Goal: Task Accomplishment & Management: Manage account settings

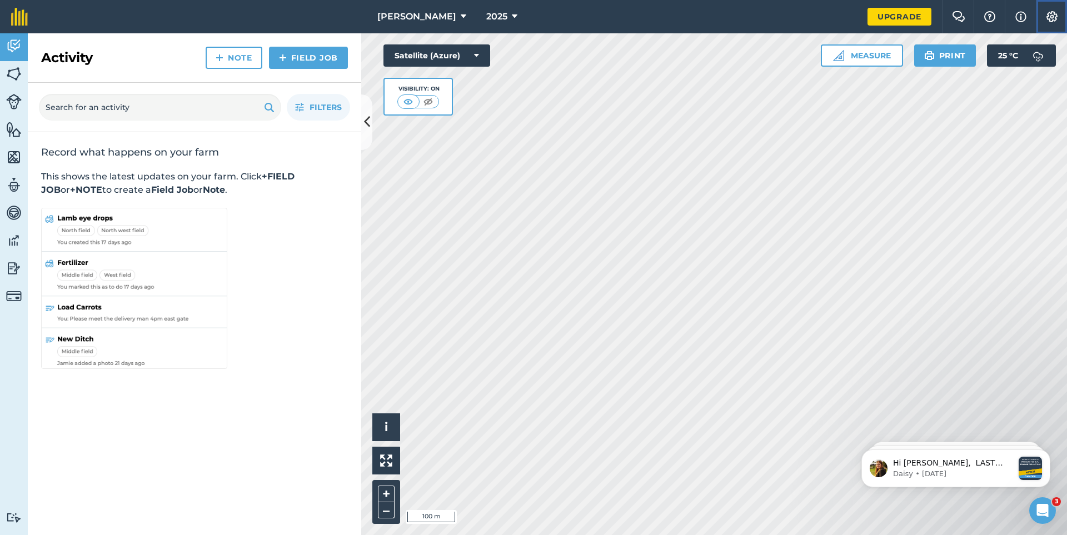
click at [1053, 17] on img at bounding box center [1051, 16] width 13 height 11
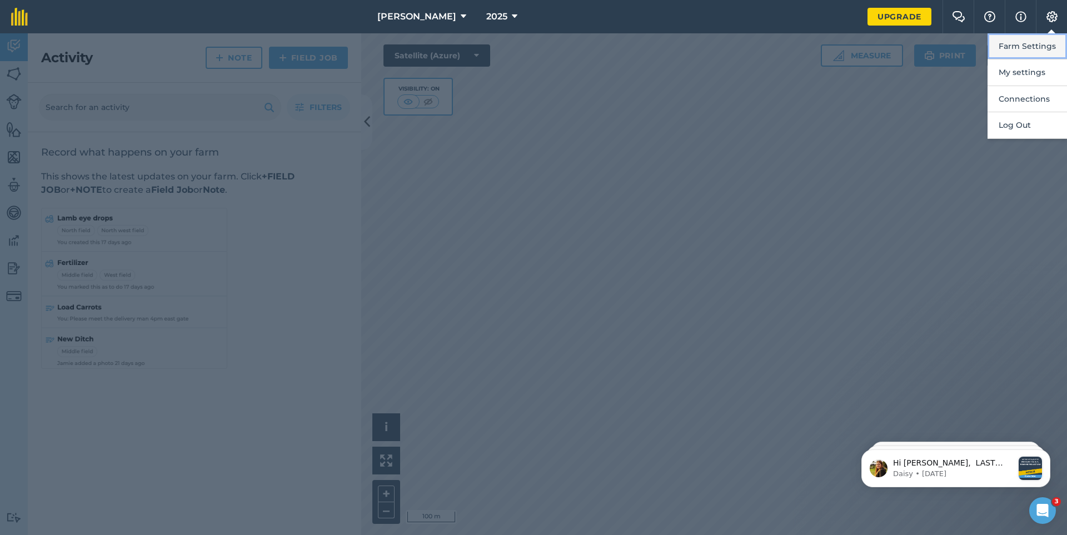
click at [1038, 47] on button "Farm Settings" at bounding box center [1027, 46] width 79 height 26
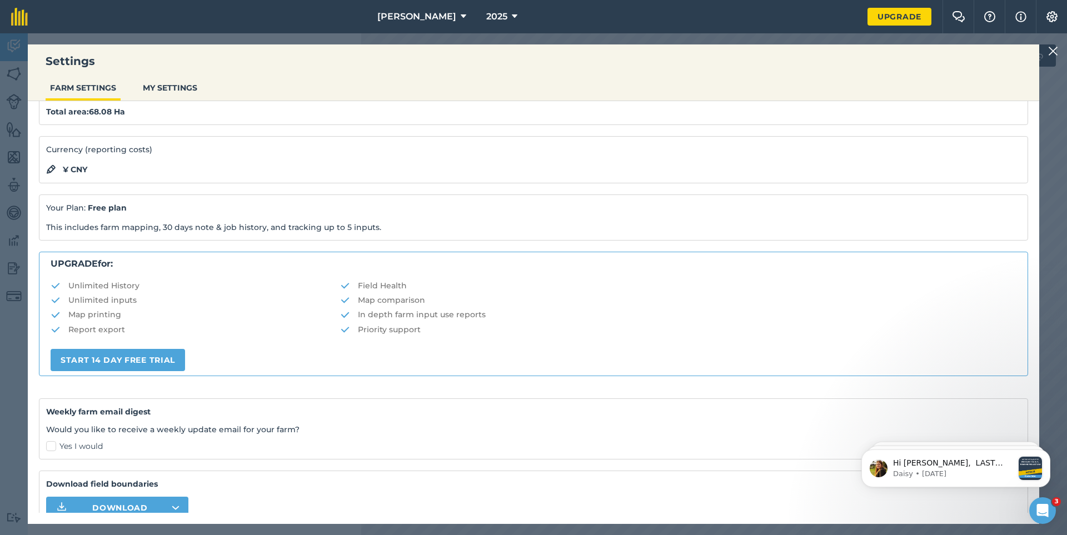
scroll to position [111, 0]
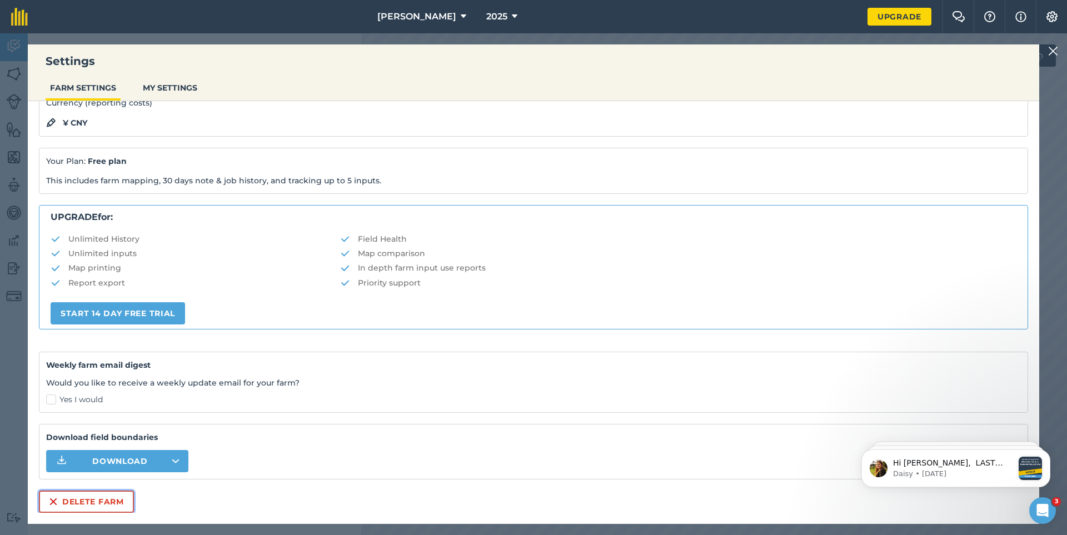
click at [58, 500] on button "Delete farm" at bounding box center [86, 502] width 95 height 22
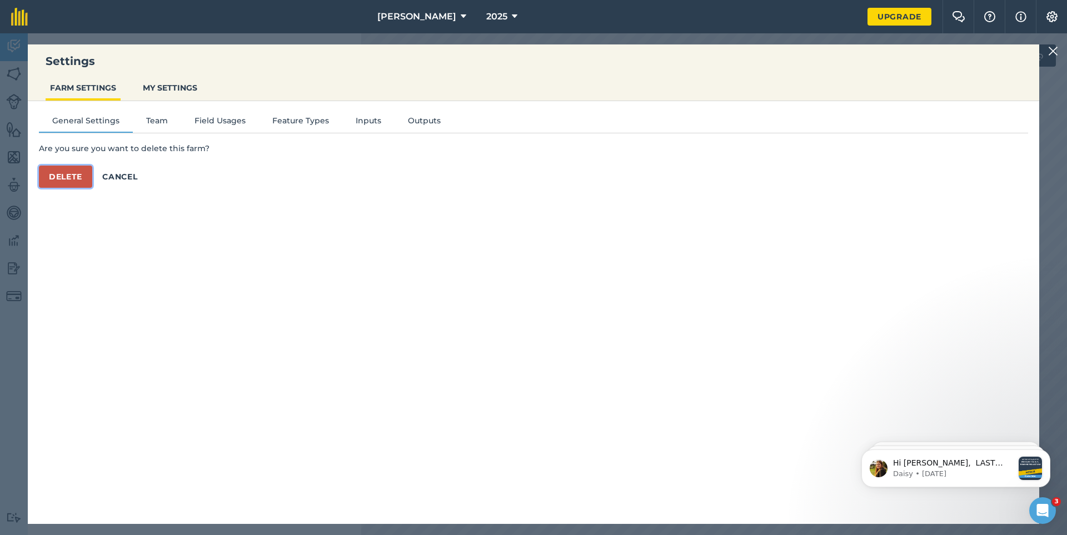
click at [59, 173] on button "Delete" at bounding box center [65, 177] width 53 height 22
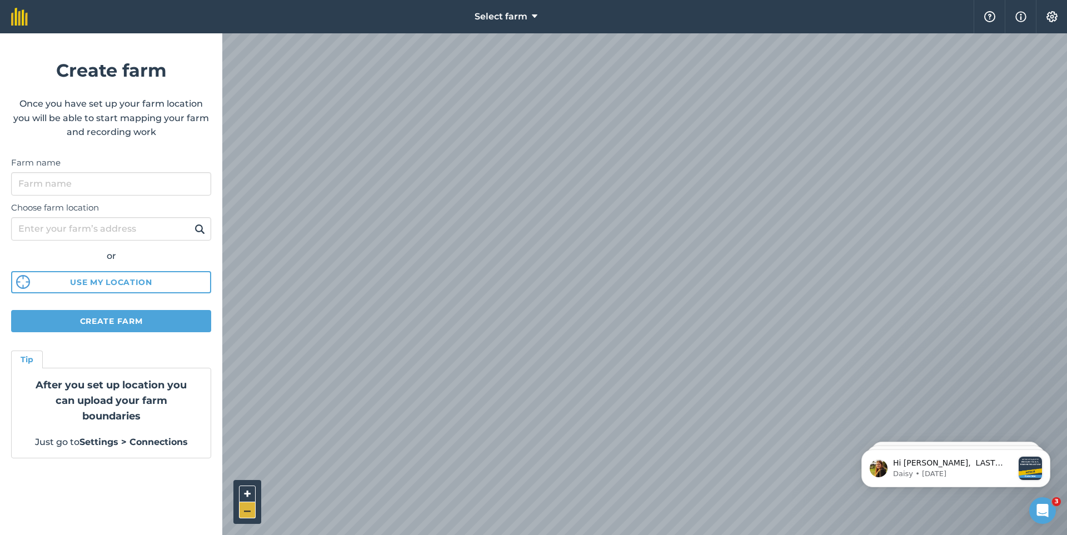
click at [246, 509] on button "–" at bounding box center [247, 510] width 17 height 16
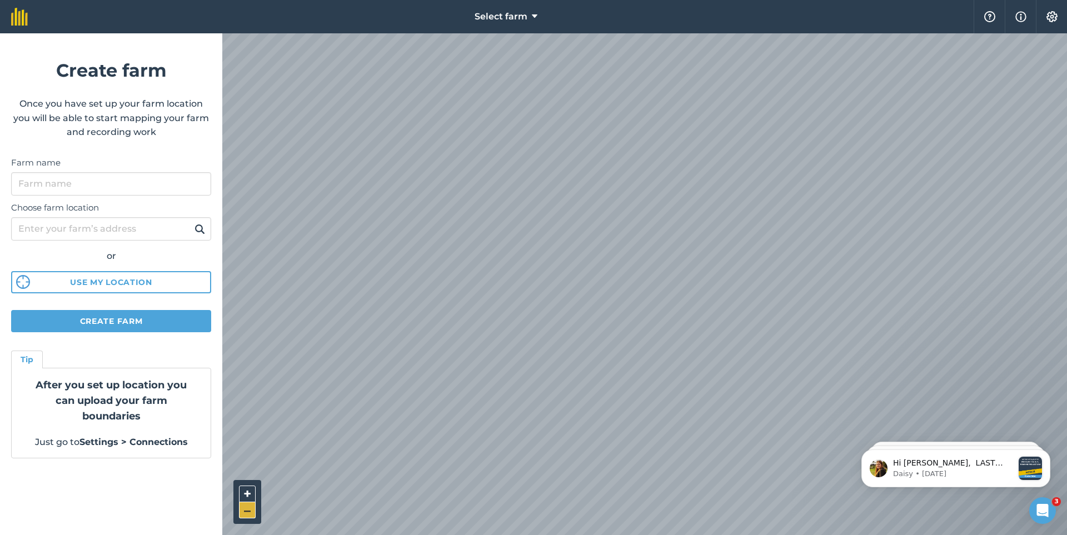
click at [246, 509] on button "–" at bounding box center [247, 510] width 17 height 16
click at [66, 187] on input "Farm name" at bounding box center [111, 183] width 200 height 23
type input "w"
click at [66, 183] on input "w" at bounding box center [111, 183] width 200 height 23
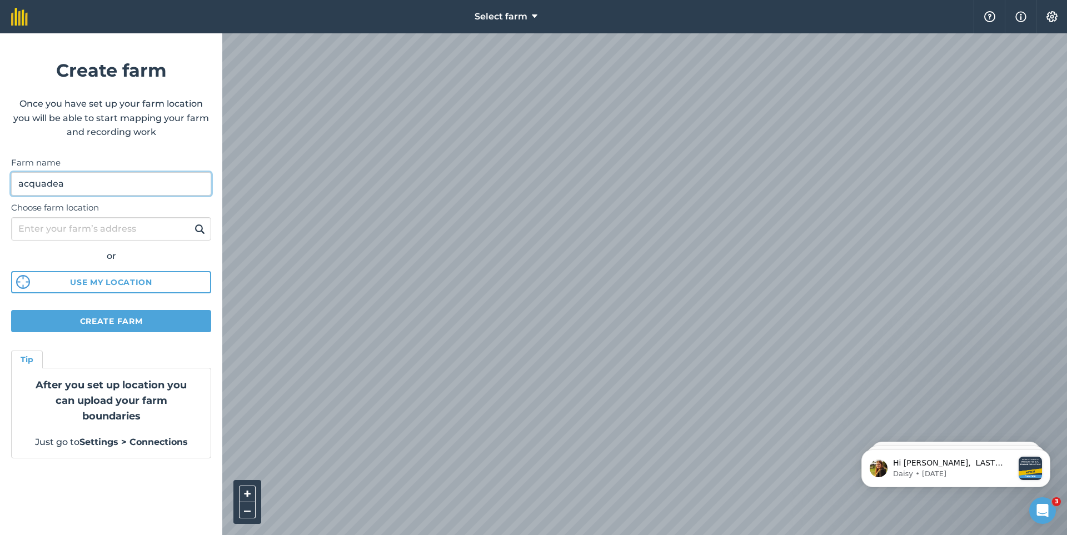
type input "acquadea"
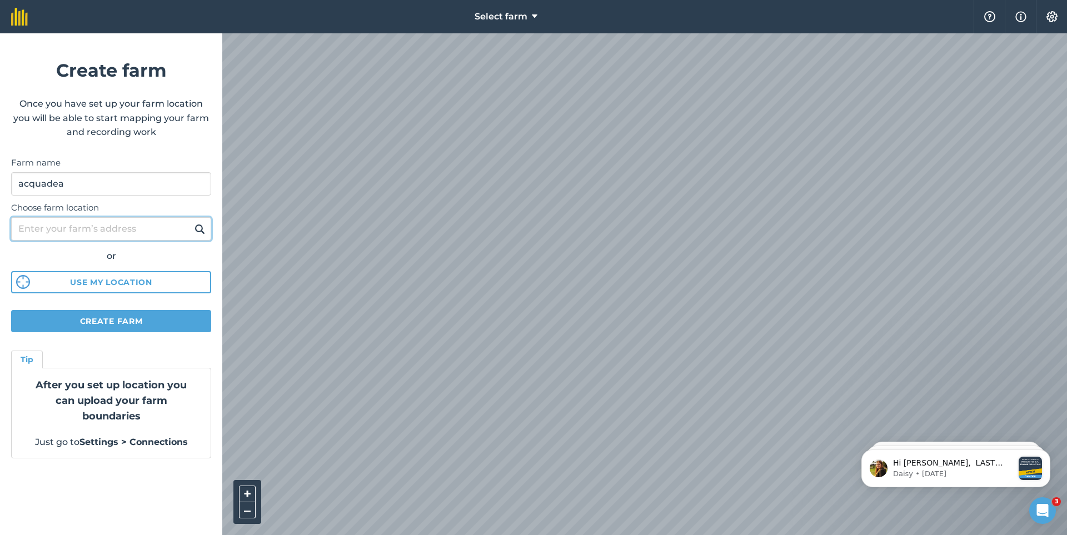
click at [48, 221] on input "Choose farm location" at bounding box center [111, 228] width 200 height 23
type input "ajacciao"
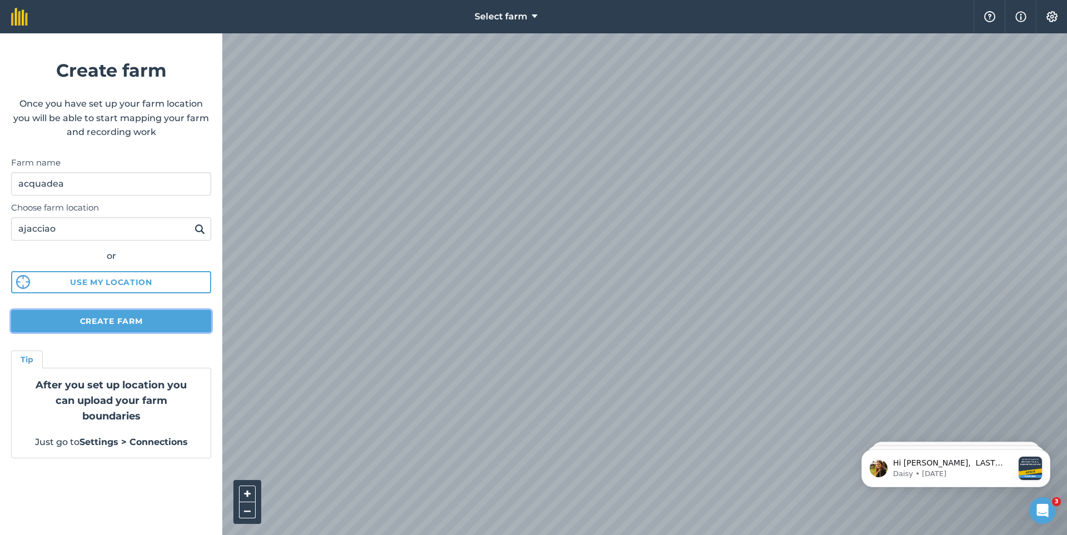
click at [94, 330] on button "Create farm" at bounding box center [111, 321] width 200 height 22
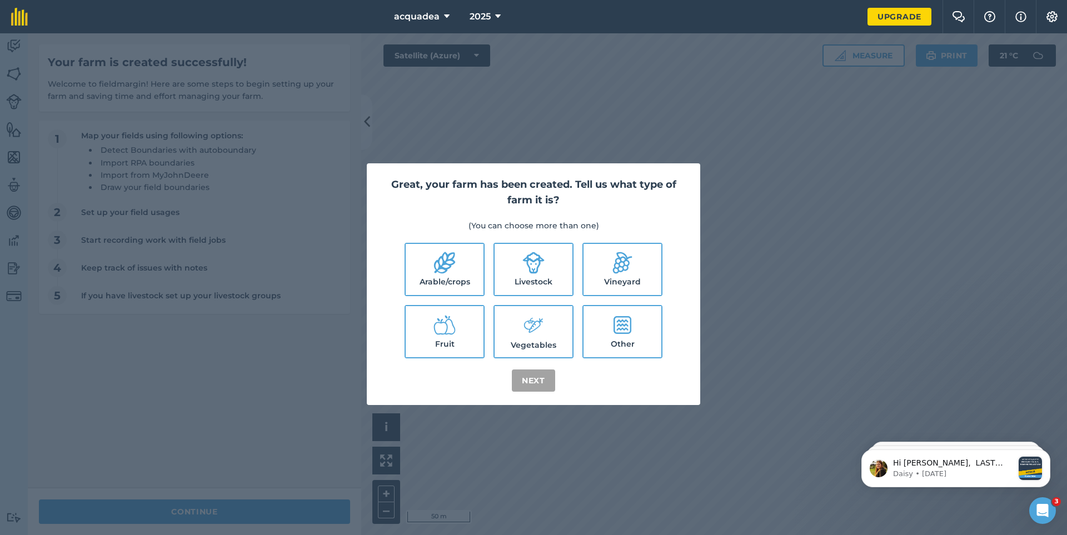
click at [435, 270] on icon at bounding box center [444, 263] width 22 height 22
checkbox input "true"
click at [533, 386] on button "Next" at bounding box center [533, 381] width 43 height 22
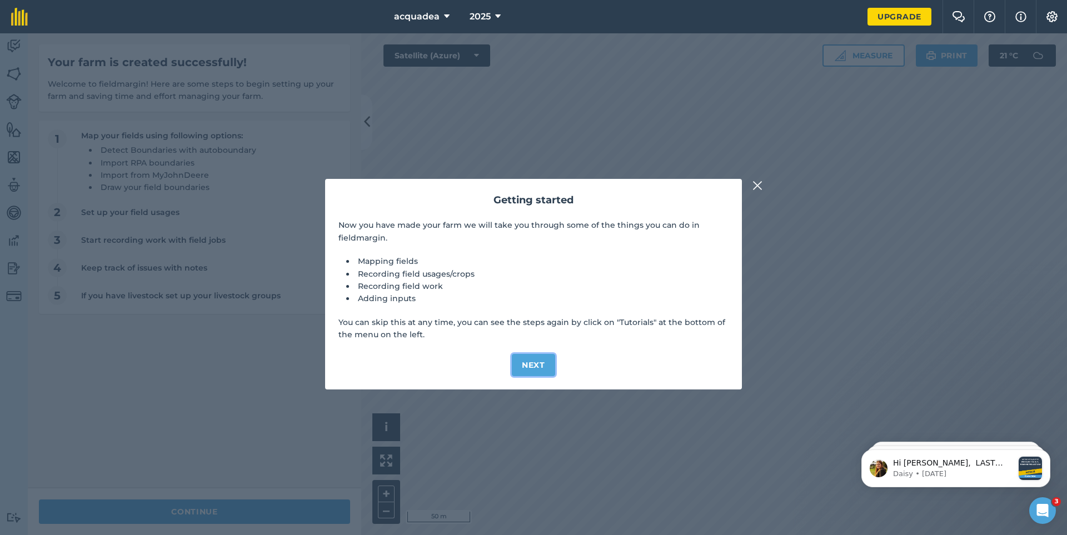
click at [532, 364] on button "Next" at bounding box center [533, 365] width 43 height 22
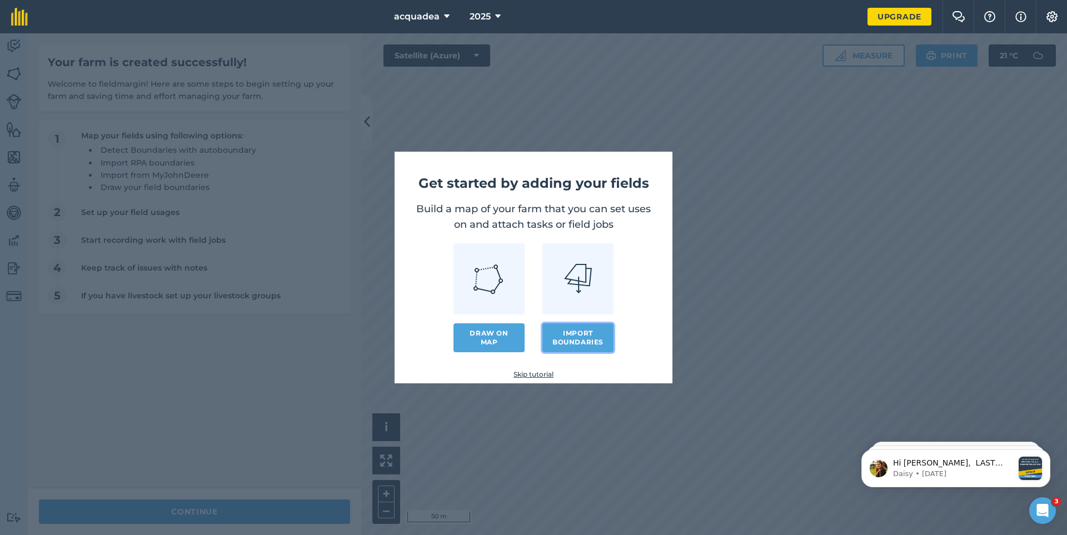
click at [584, 338] on button "Import boundaries" at bounding box center [577, 337] width 71 height 29
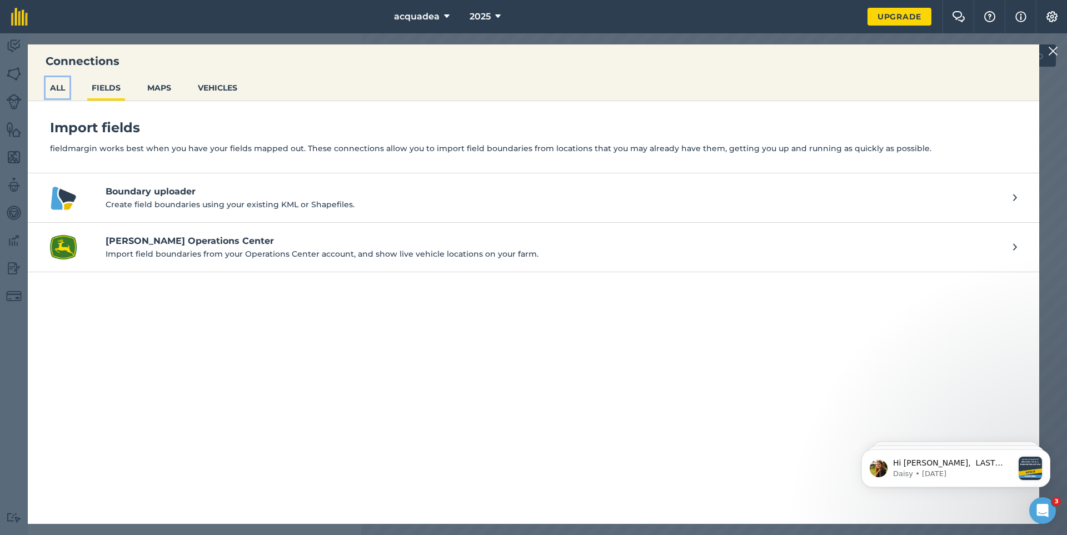
click at [61, 89] on button "ALL" at bounding box center [58, 87] width 24 height 21
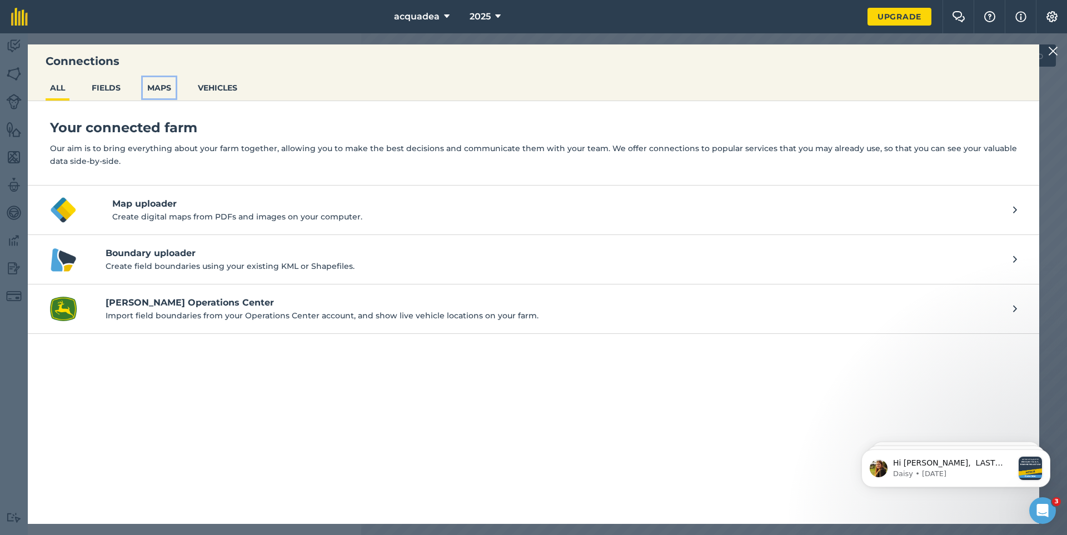
click at [163, 92] on button "MAPS" at bounding box center [159, 87] width 33 height 21
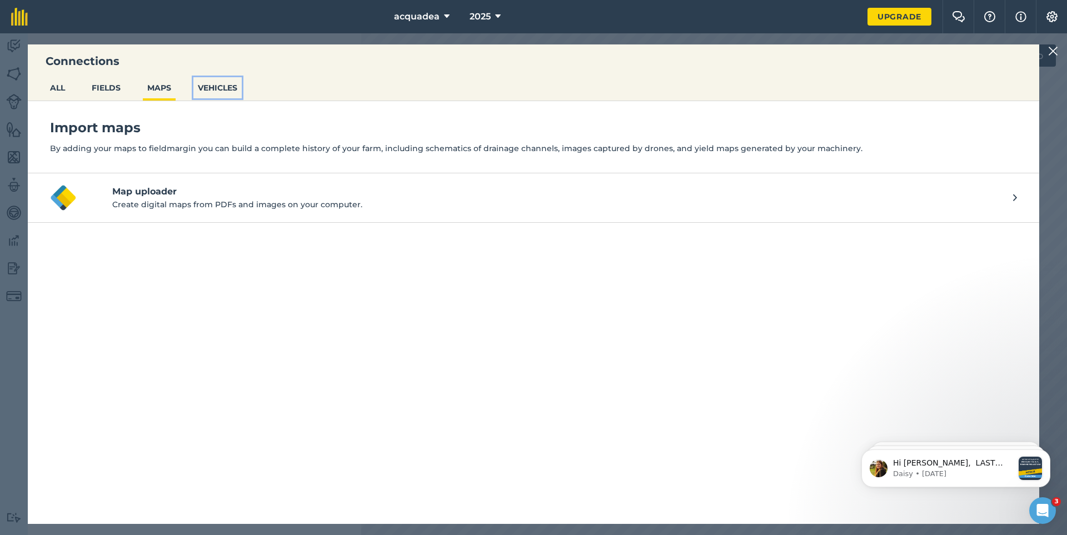
click at [206, 92] on button "VEHICLES" at bounding box center [217, 87] width 48 height 21
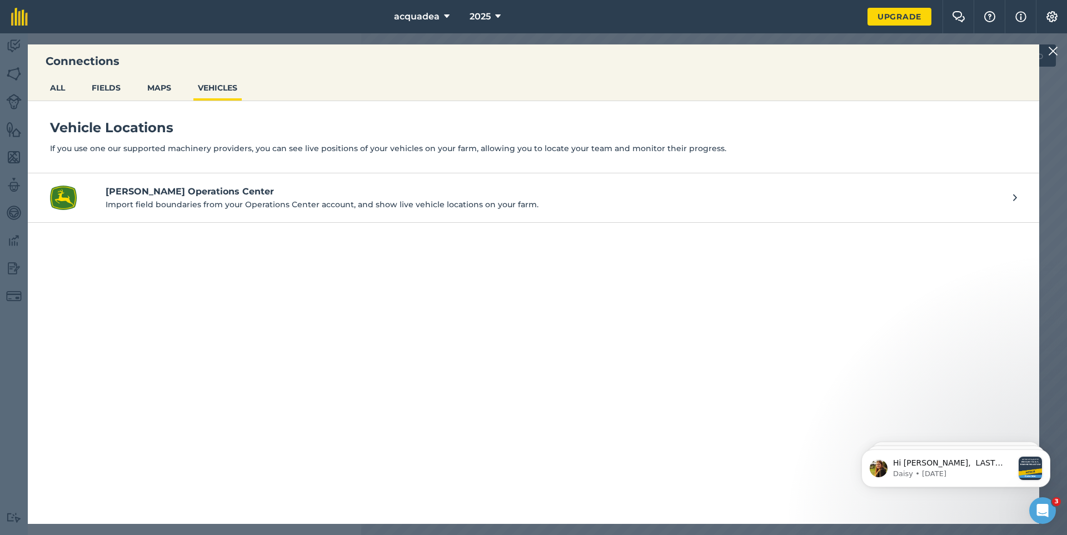
click at [579, 40] on div "Connections ALL FIELDS MAPS VEHICLES Vehicle Locations If you use one our suppo…" at bounding box center [533, 284] width 1067 height 502
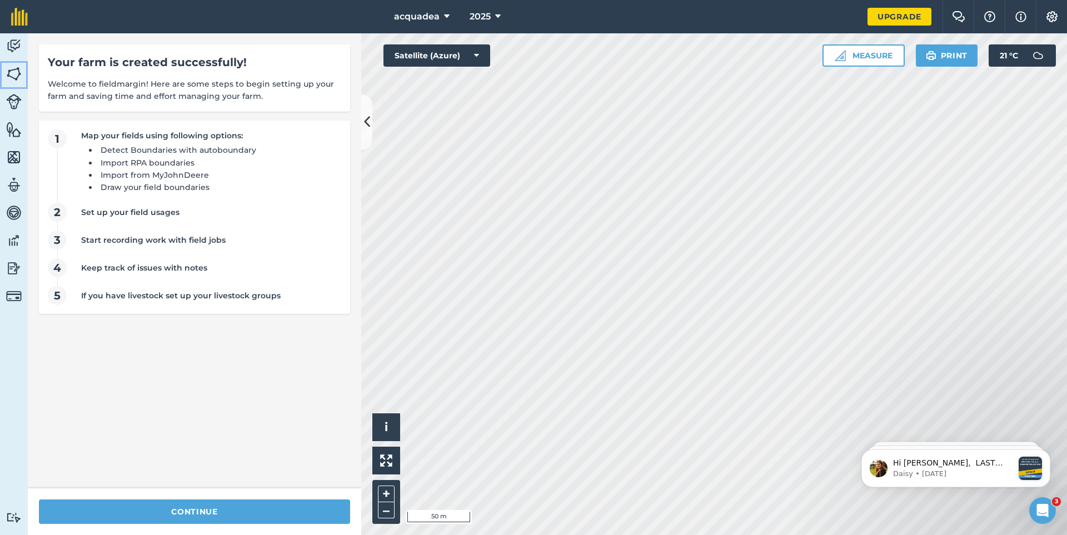
click at [14, 74] on img at bounding box center [14, 74] width 16 height 17
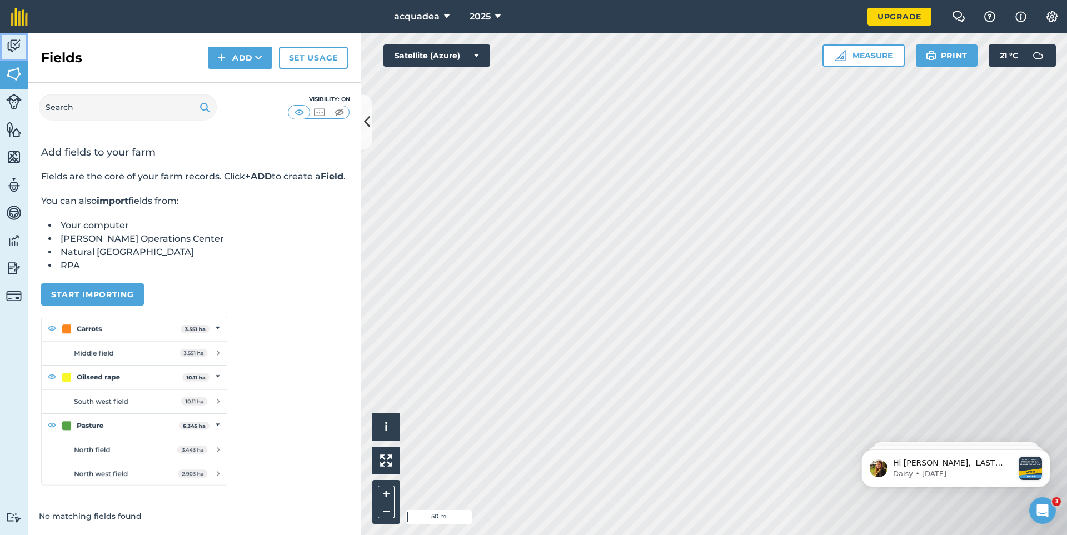
click at [11, 51] on img at bounding box center [14, 46] width 16 height 17
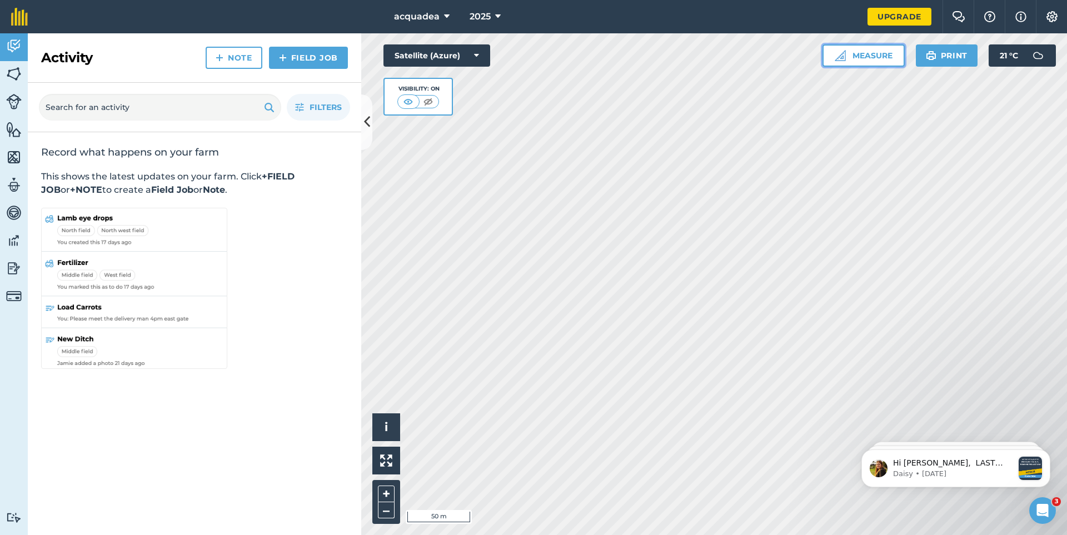
click at [851, 52] on button "Measure" at bounding box center [863, 55] width 82 height 22
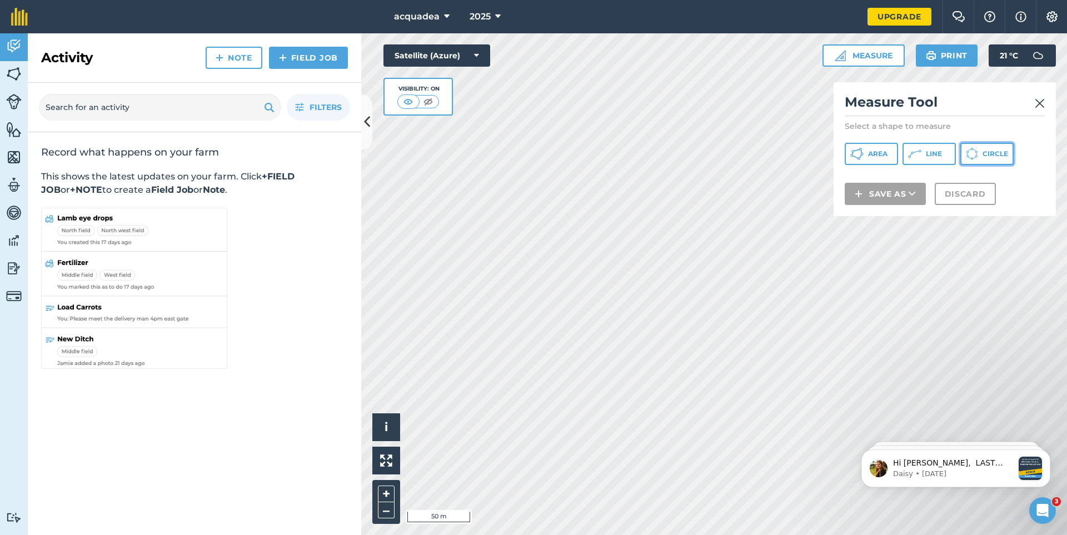
click at [983, 153] on span "Circle" at bounding box center [996, 153] width 26 height 9
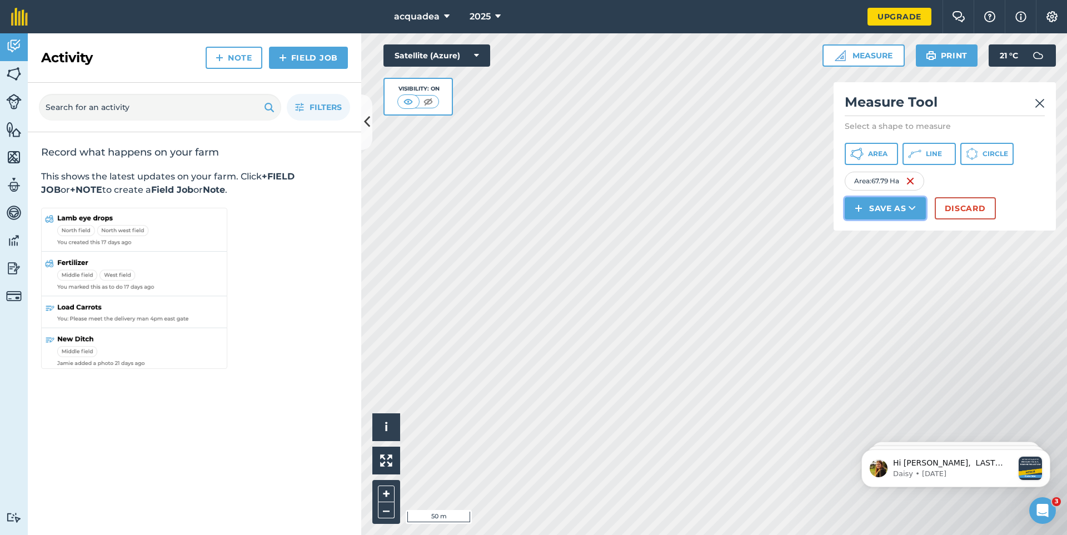
click at [894, 210] on button "Save as" at bounding box center [885, 208] width 81 height 22
click at [888, 233] on link "Field" at bounding box center [885, 233] width 78 height 24
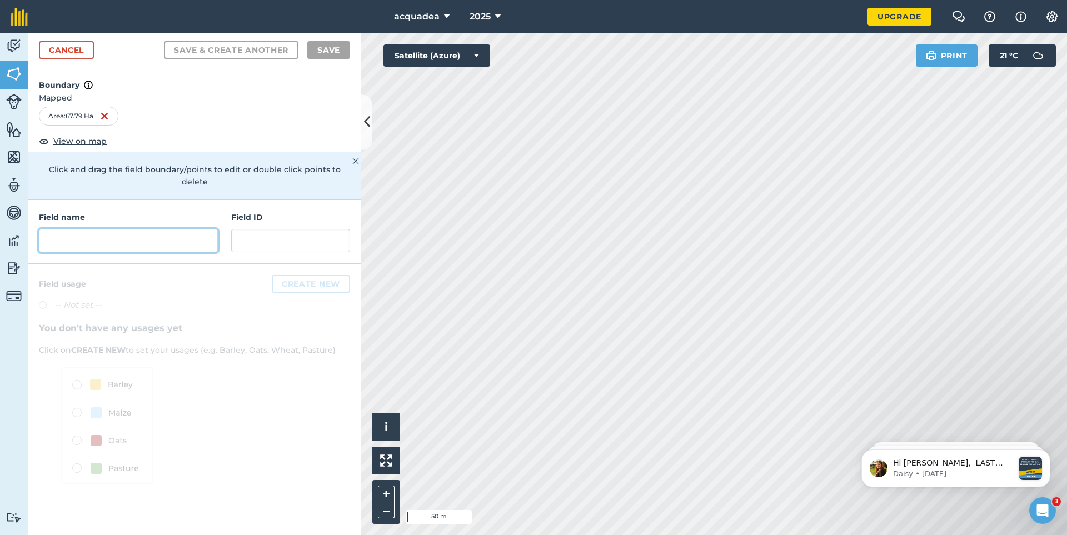
click at [61, 229] on input "text" at bounding box center [128, 240] width 179 height 23
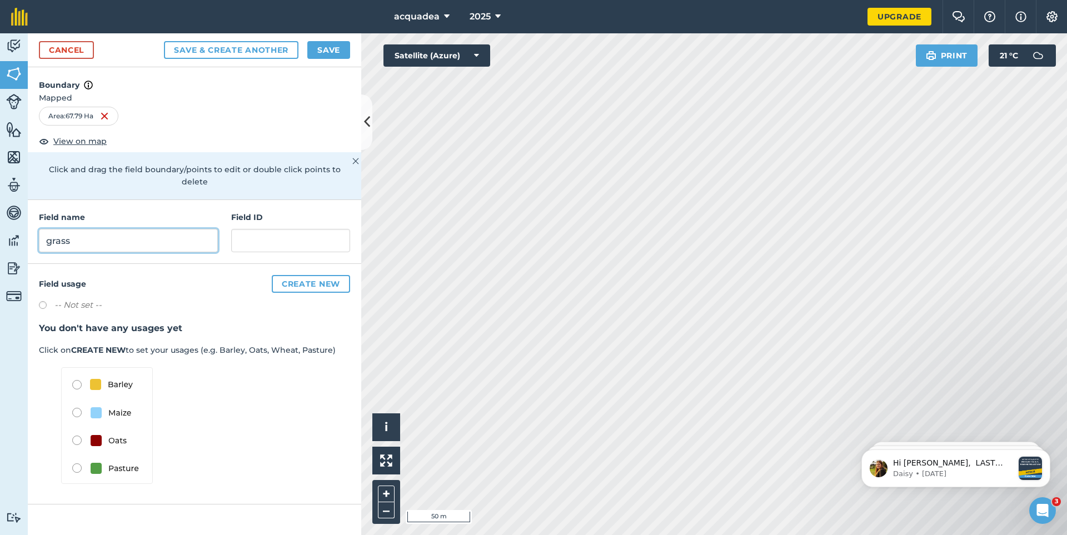
type input "grass"
click at [297, 275] on button "Create new" at bounding box center [311, 284] width 78 height 18
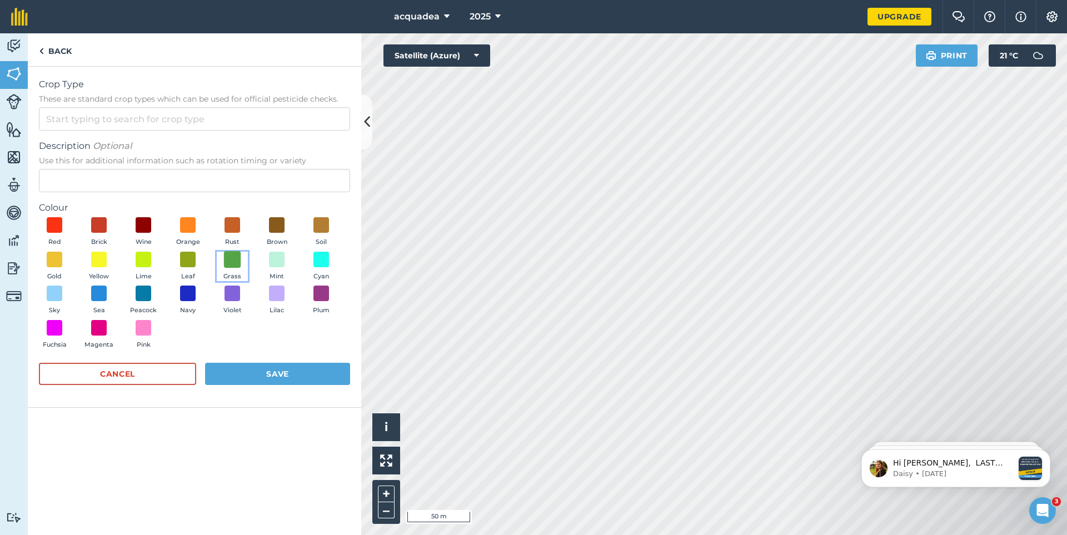
click at [230, 262] on span at bounding box center [232, 259] width 17 height 17
click at [54, 127] on input "Crop Type These are standard crop types which can be used for official pesticid…" at bounding box center [194, 118] width 311 height 23
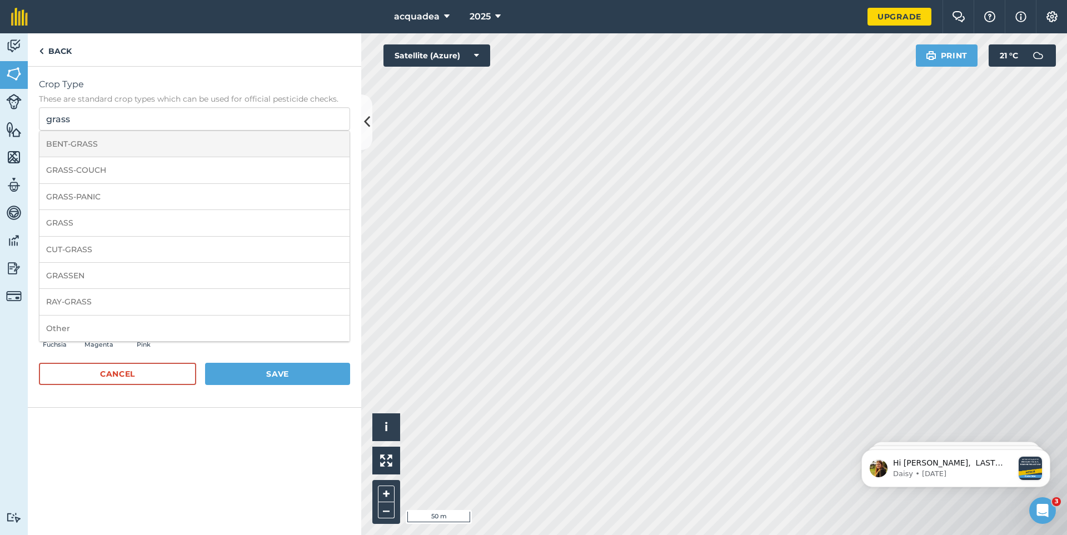
click at [83, 146] on li "BENT-GRASS" at bounding box center [194, 144] width 310 height 26
type input "BENT-GRASS"
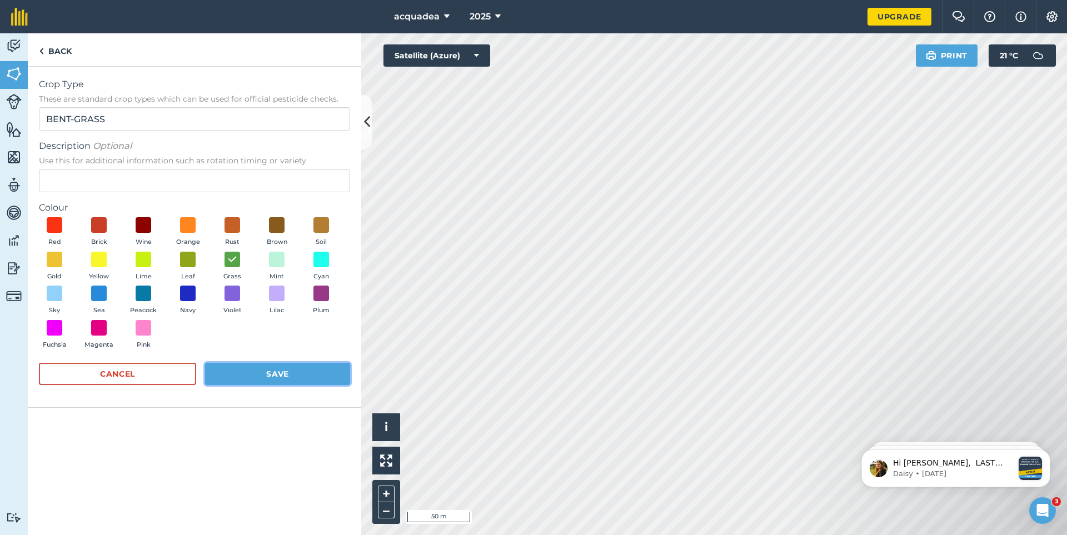
click at [271, 375] on button "Save" at bounding box center [277, 374] width 145 height 22
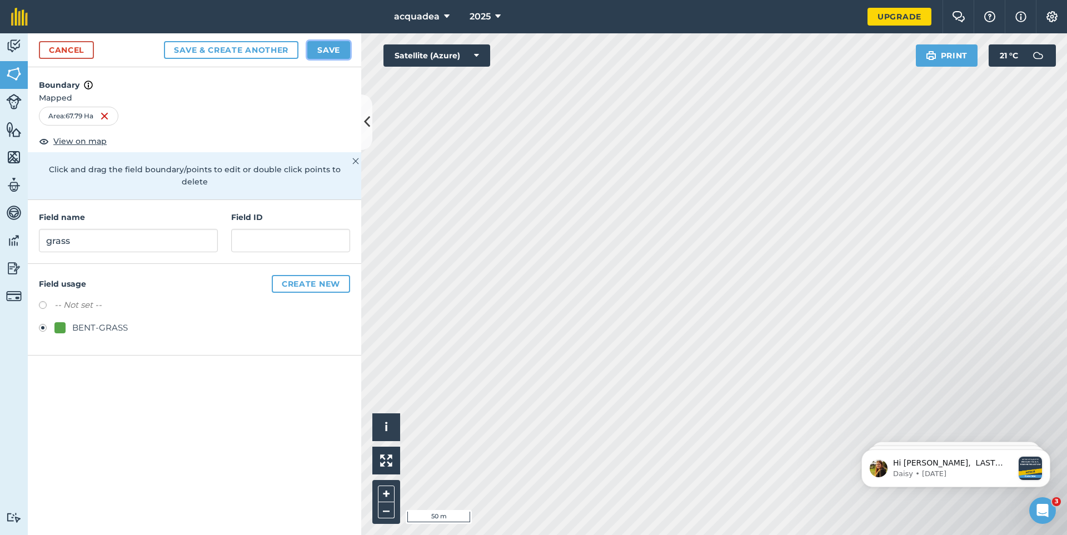
click at [327, 55] on button "Save" at bounding box center [328, 50] width 43 height 18
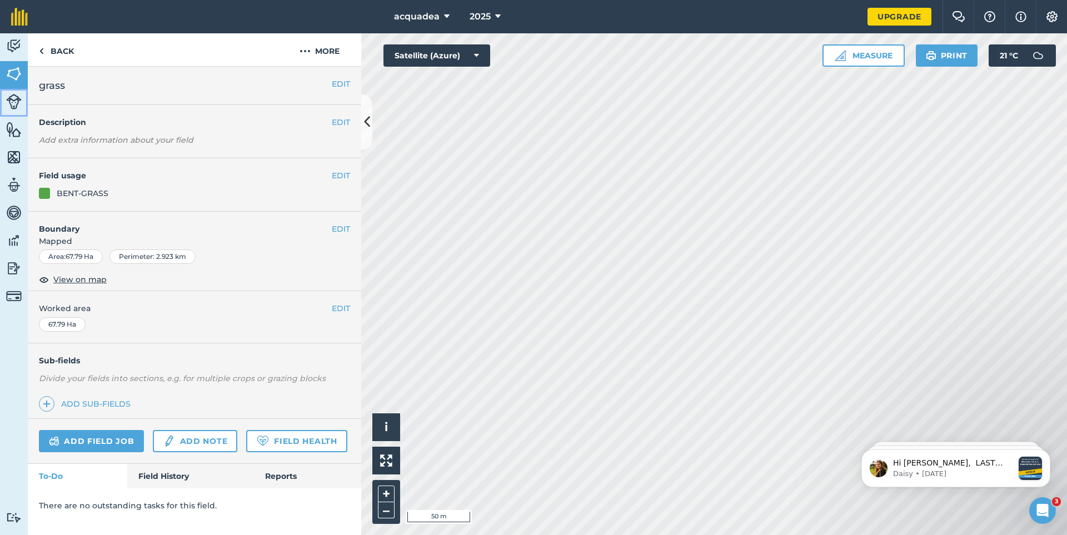
click at [10, 94] on img at bounding box center [14, 102] width 16 height 16
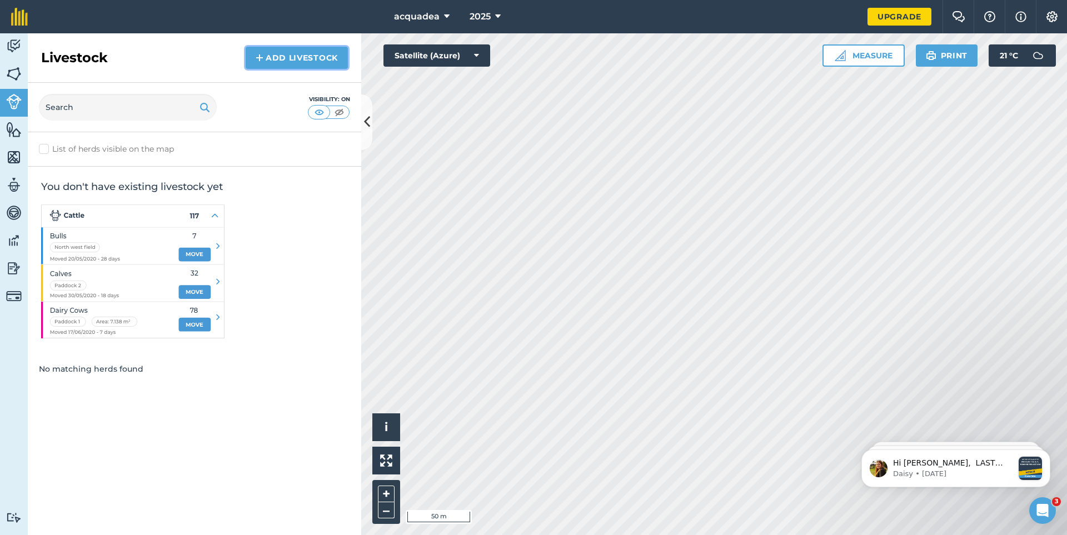
click at [263, 57] on img at bounding box center [260, 57] width 8 height 13
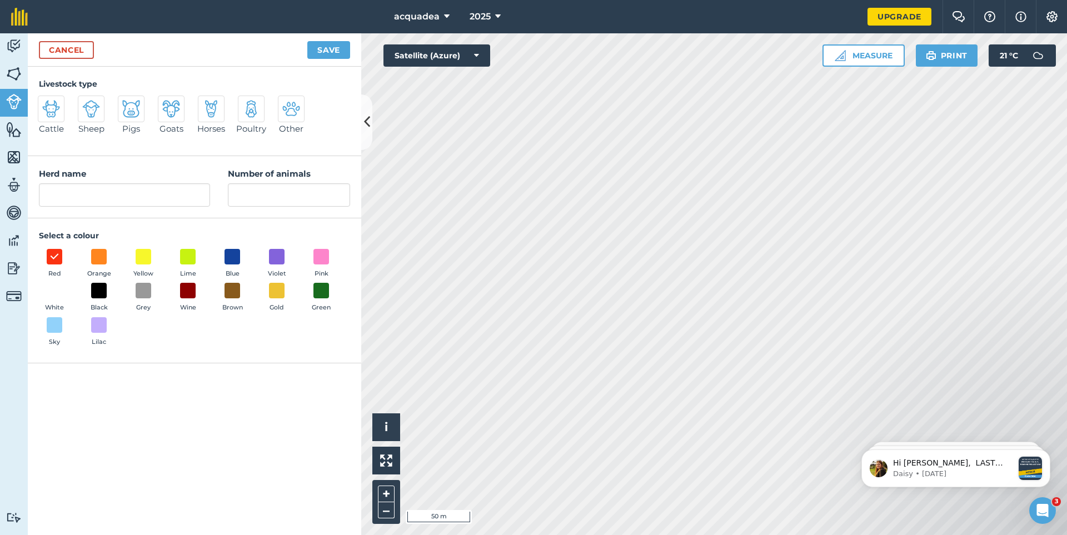
click at [83, 118] on img at bounding box center [91, 109] width 18 height 18
click at [83, 103] on input "Sheep" at bounding box center [82, 99] width 7 height 7
radio input "true"
type input "Sheep"
click at [42, 298] on button "White" at bounding box center [54, 298] width 31 height 30
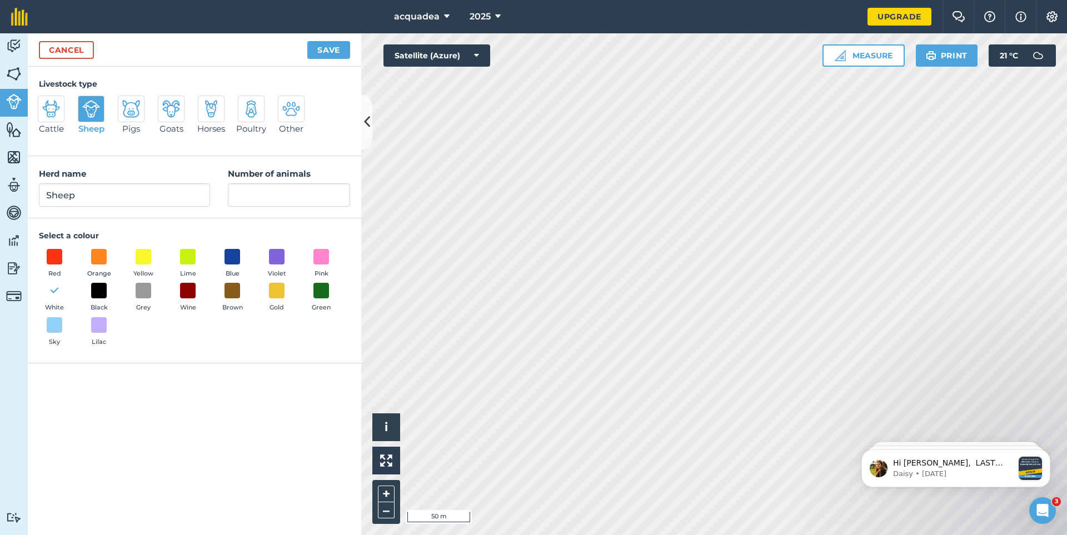
click at [245, 212] on div "Herd name Sheep Number of animals" at bounding box center [194, 187] width 333 height 62
click at [243, 196] on input "Number of animals" at bounding box center [289, 194] width 122 height 23
type input "50"
click at [320, 49] on button "Save" at bounding box center [328, 50] width 43 height 18
